Goal: Task Accomplishment & Management: Manage account settings

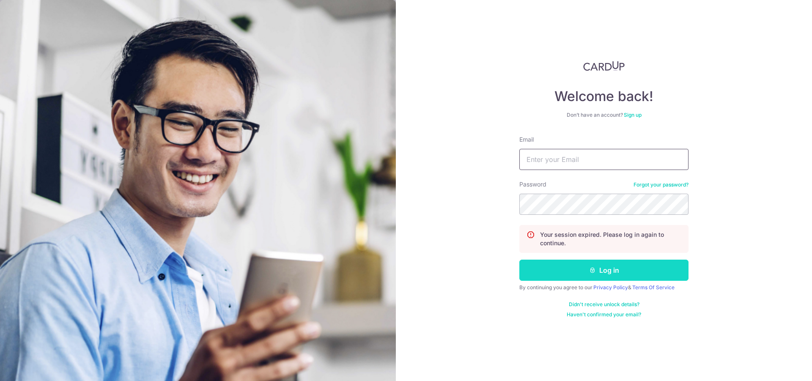
type input "[EMAIL_ADDRESS][DOMAIN_NAME]"
click at [628, 263] on button "Log in" at bounding box center [604, 270] width 169 height 21
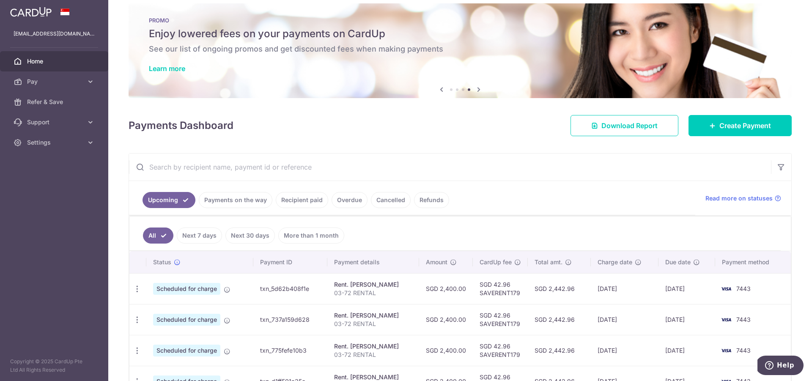
scroll to position [9, 0]
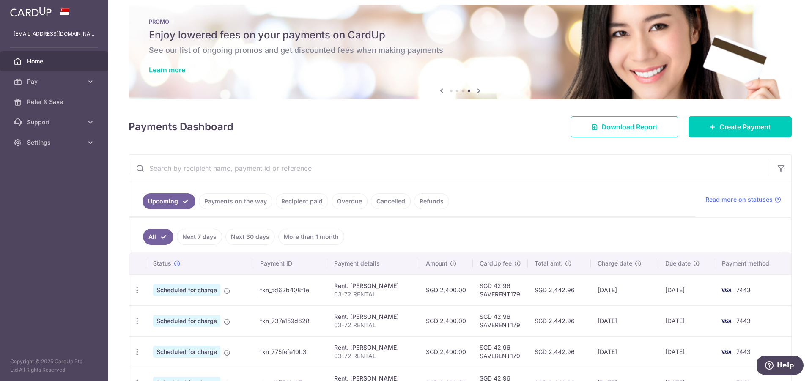
click at [230, 205] on link "Payments on the way" at bounding box center [236, 201] width 74 height 16
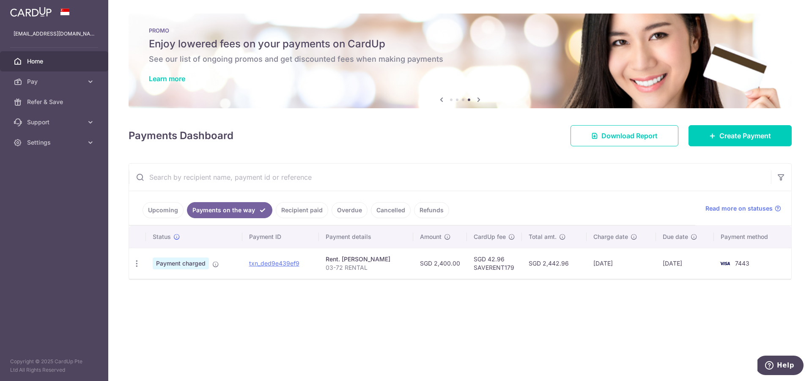
click at [170, 209] on link "Upcoming" at bounding box center [163, 210] width 41 height 16
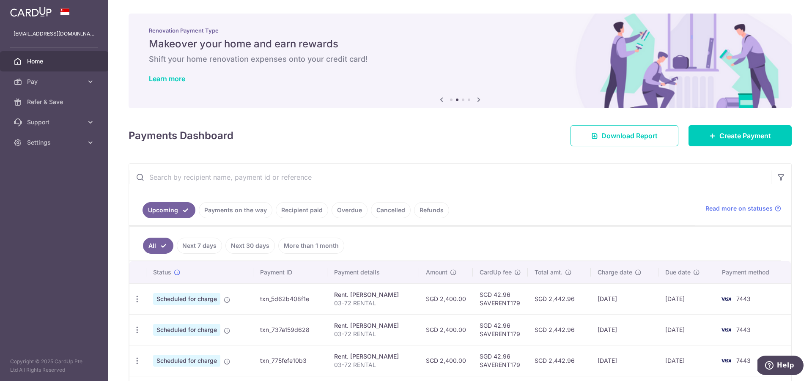
click at [290, 211] on link "Recipient paid" at bounding box center [302, 210] width 52 height 16
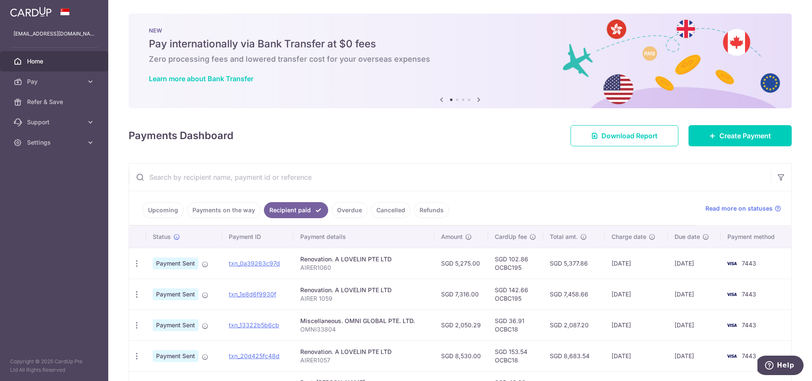
click at [283, 207] on link "Recipient paid" at bounding box center [296, 210] width 64 height 16
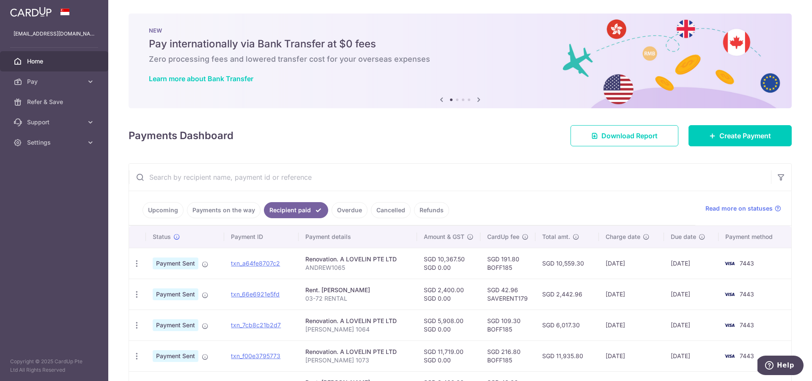
click at [171, 218] on ul "Upcoming Payments on the way Recipient paid Overdue Cancelled Refunds" at bounding box center [412, 208] width 567 height 34
click at [171, 217] on link "Upcoming" at bounding box center [163, 210] width 41 height 16
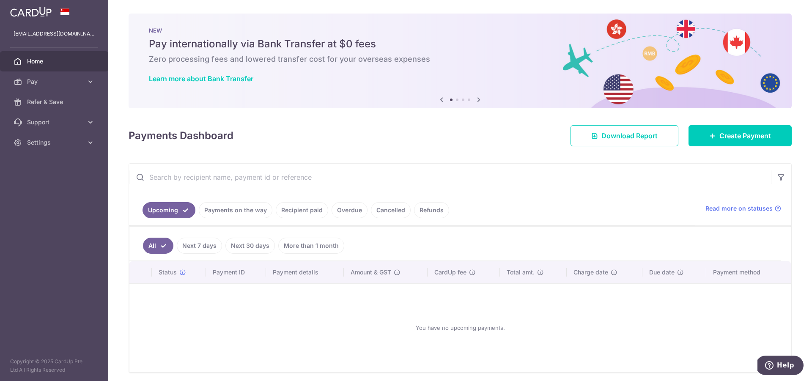
click at [225, 207] on link "Payments on the way" at bounding box center [236, 210] width 74 height 16
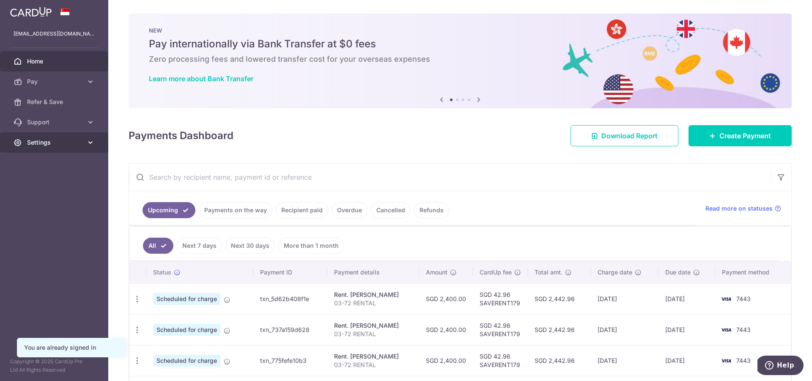
click at [38, 135] on link "Settings" at bounding box center [54, 142] width 108 height 20
click at [48, 182] on span "Logout" at bounding box center [55, 183] width 56 height 8
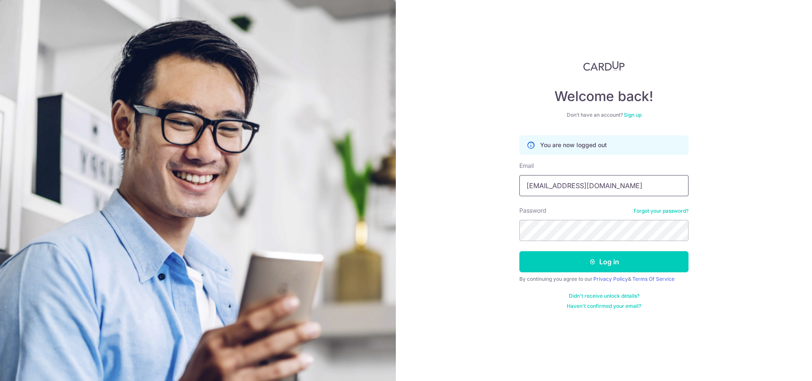
click at [559, 177] on input "[EMAIL_ADDRESS][DOMAIN_NAME]" at bounding box center [604, 185] width 169 height 21
type input "[EMAIL_ADDRESS][DOMAIN_NAME]"
click at [626, 255] on button "Log in" at bounding box center [604, 261] width 169 height 21
